Goal: Task Accomplishment & Management: Use online tool/utility

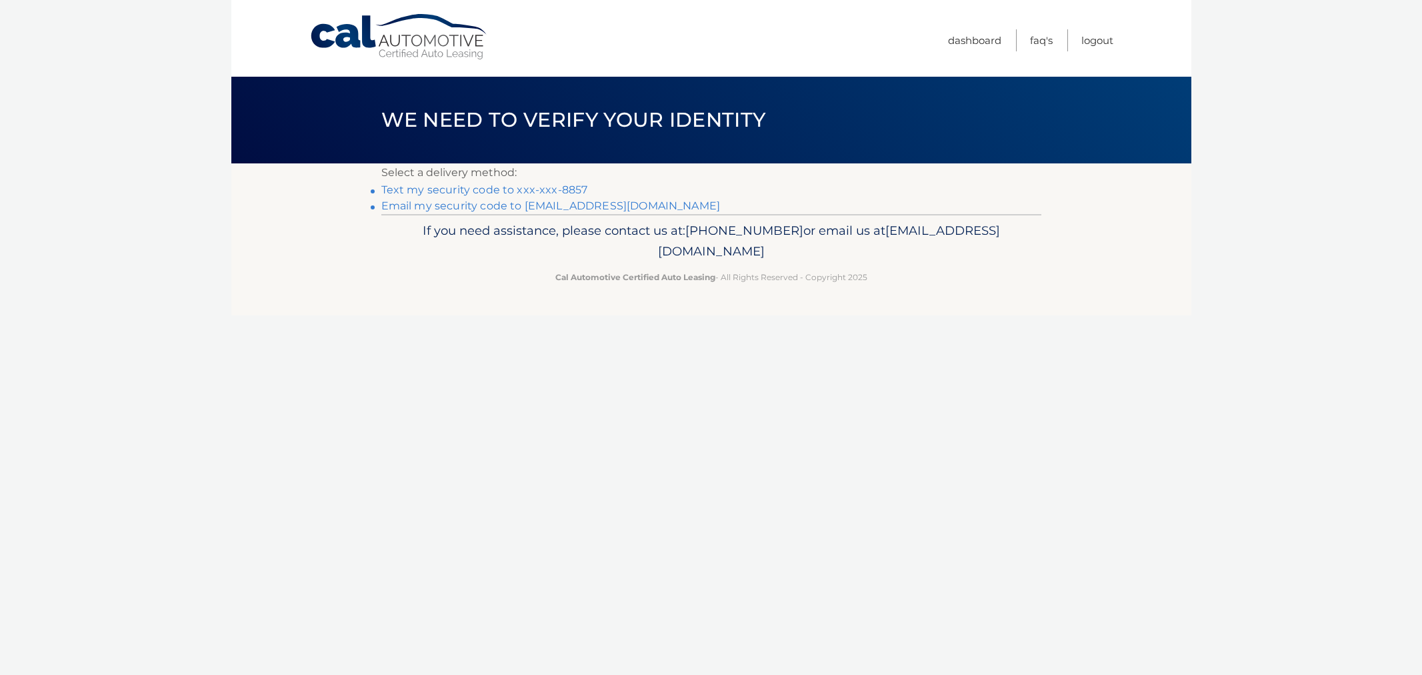
click at [477, 187] on link "Text my security code to xxx-xxx-8857" at bounding box center [484, 189] width 207 height 13
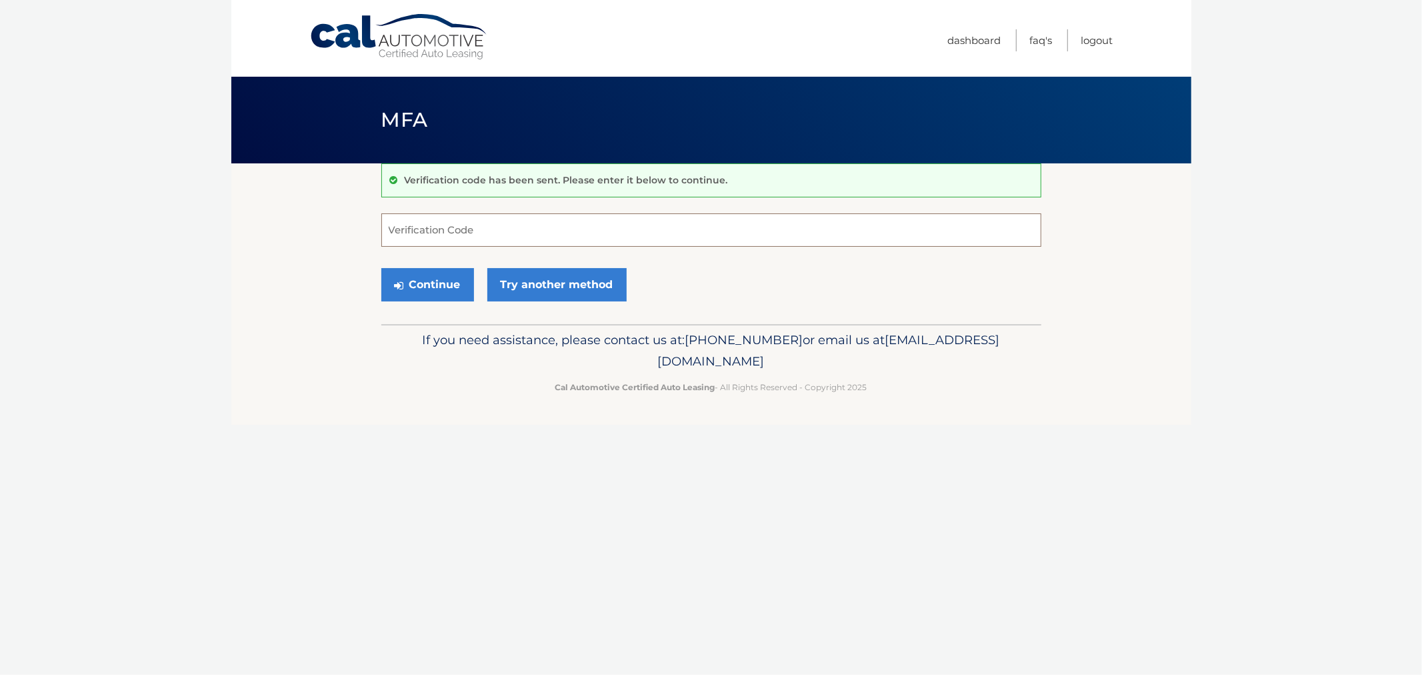
click at [511, 236] on input "Verification Code" at bounding box center [711, 229] width 660 height 33
type input "370037"
click at [381, 268] on button "Continue" at bounding box center [427, 284] width 93 height 33
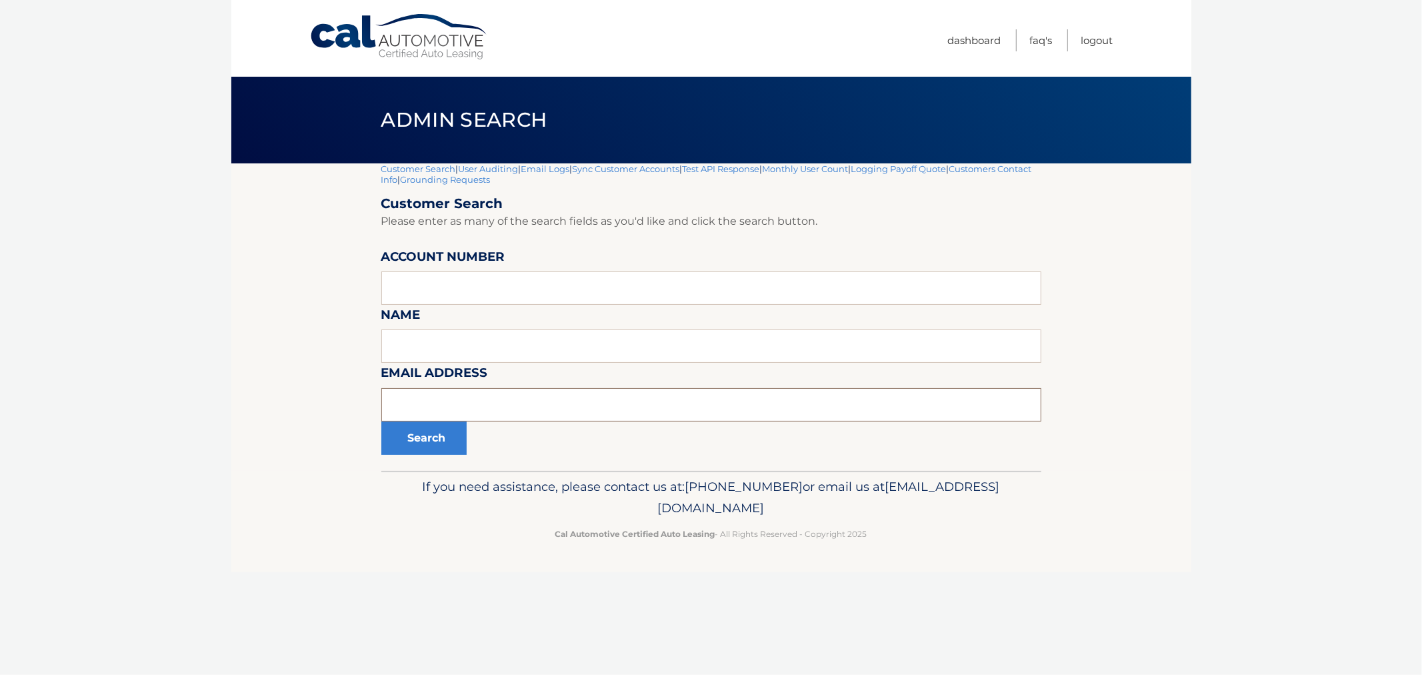
click at [502, 414] on input "text" at bounding box center [711, 404] width 660 height 33
paste input "lessandra141521@gmail.com"
type input "alessandra141521@gmail.com"
click at [427, 440] on button "Search" at bounding box center [423, 437] width 85 height 33
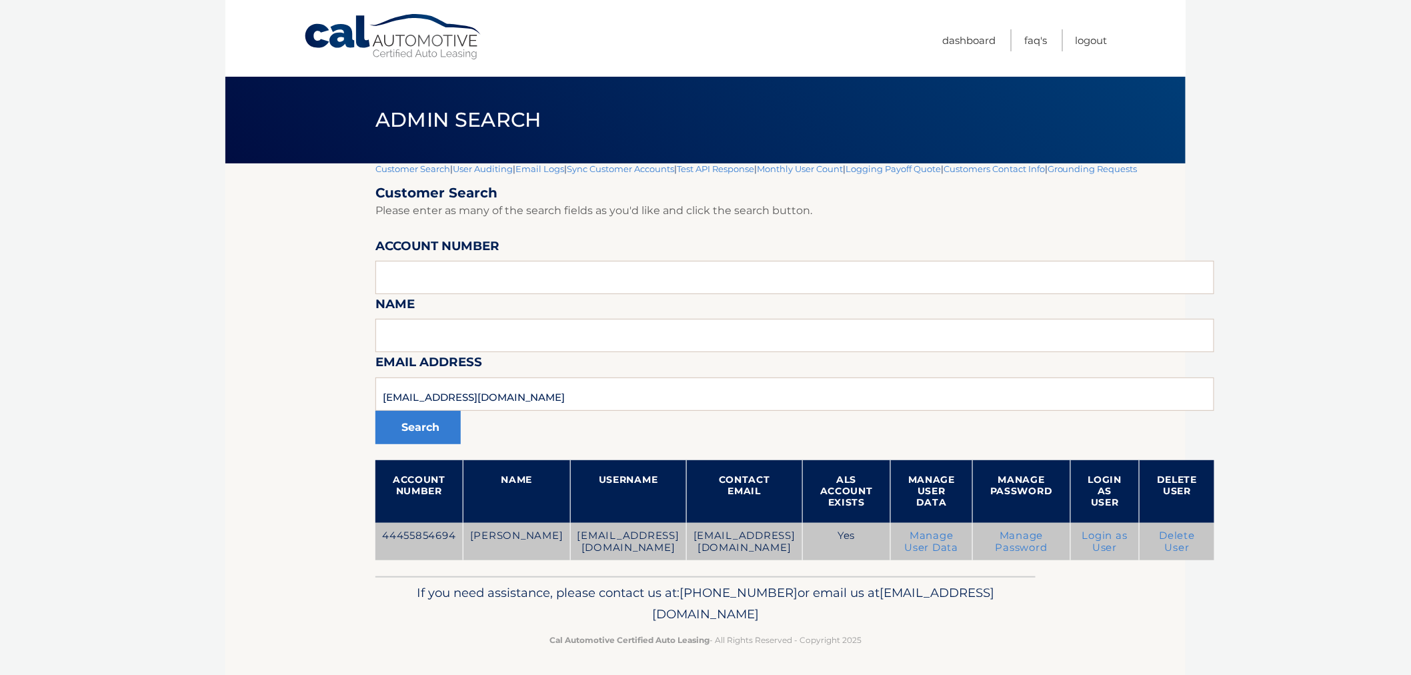
click at [402, 547] on td "44455854694" at bounding box center [418, 542] width 87 height 38
copy td "44455854694"
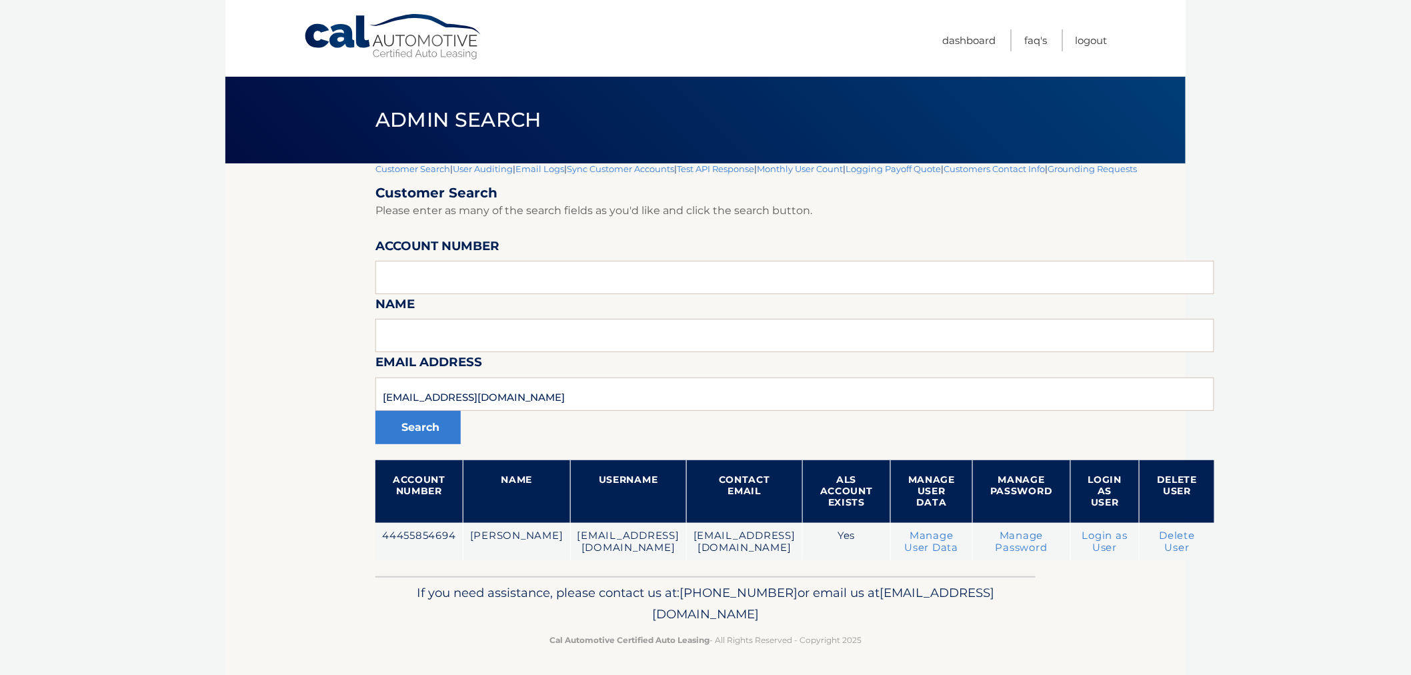
click at [382, 175] on div "Customer Search | User Auditing | Email Logs | Sync Customer Accounts | Test AP…" at bounding box center [794, 369] width 839 height 413
click at [387, 164] on link "Customer Search" at bounding box center [412, 168] width 75 height 11
